Goal: Browse casually: Explore the website without a specific task or goal

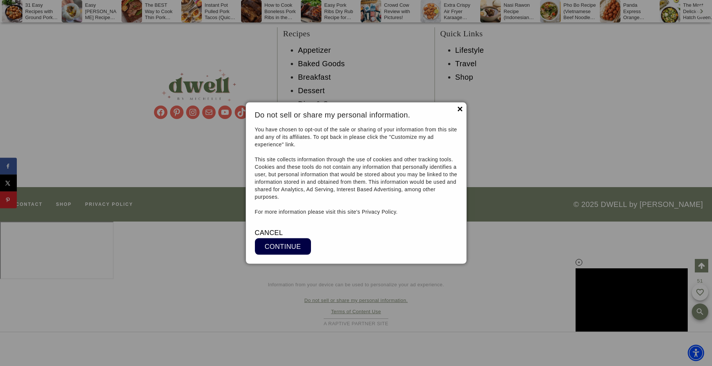
scroll to position [7991, 0]
